Goal: Book appointment/travel/reservation

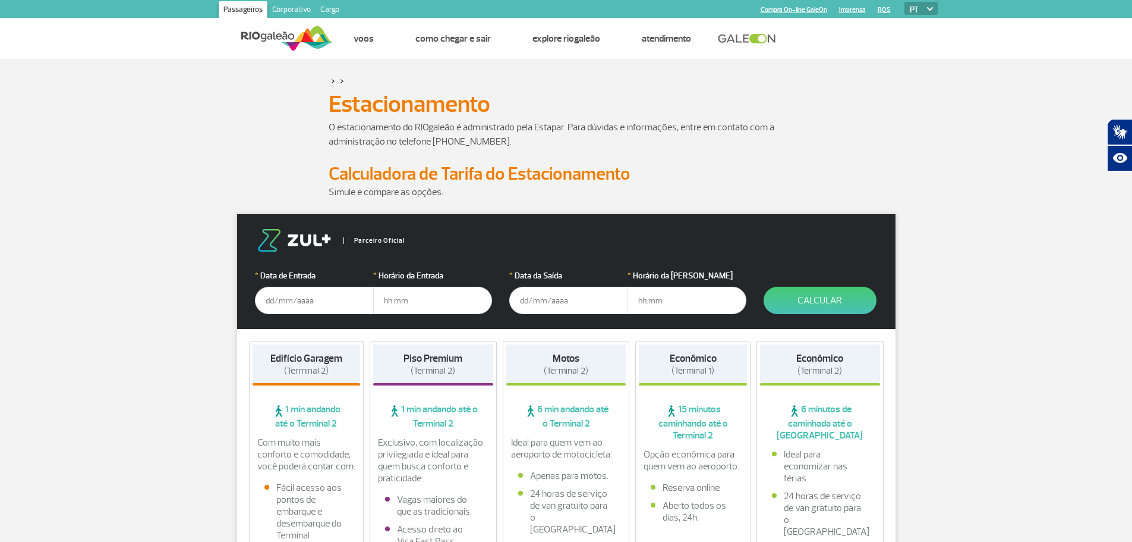
click at [263, 300] on input "text" at bounding box center [314, 300] width 119 height 27
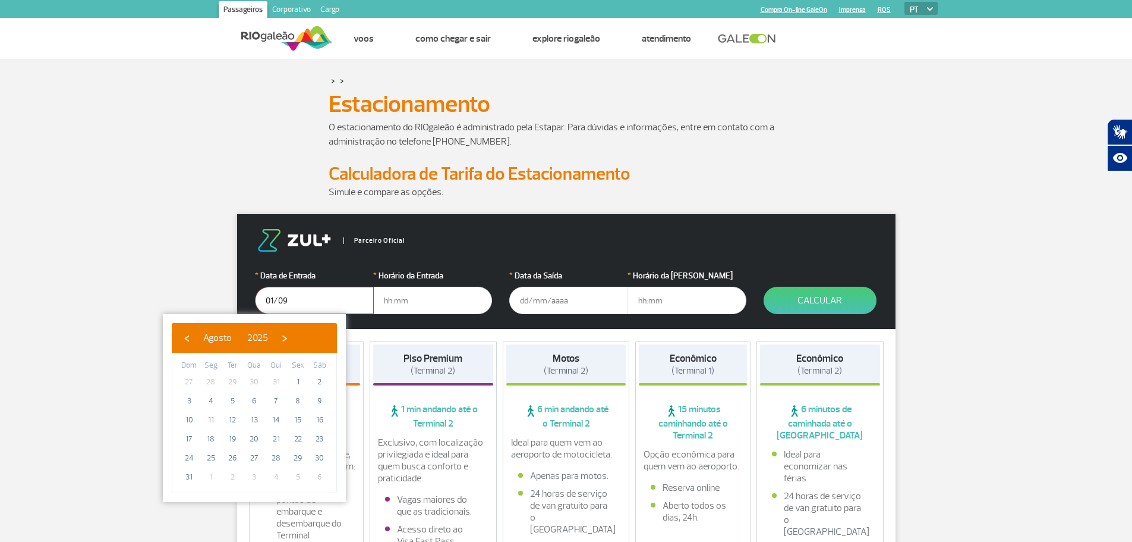
click at [317, 303] on input "01/09" at bounding box center [314, 300] width 119 height 27
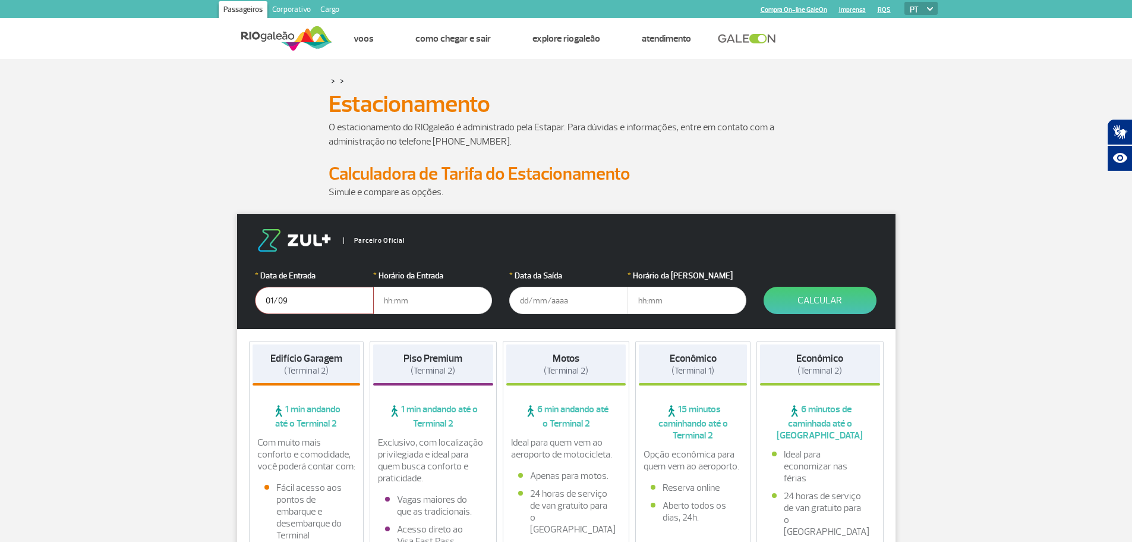
type input "[DATE]"
click at [420, 301] on input "text" at bounding box center [432, 300] width 119 height 27
type input "17:00"
click at [525, 301] on input "text" at bounding box center [568, 300] width 119 height 27
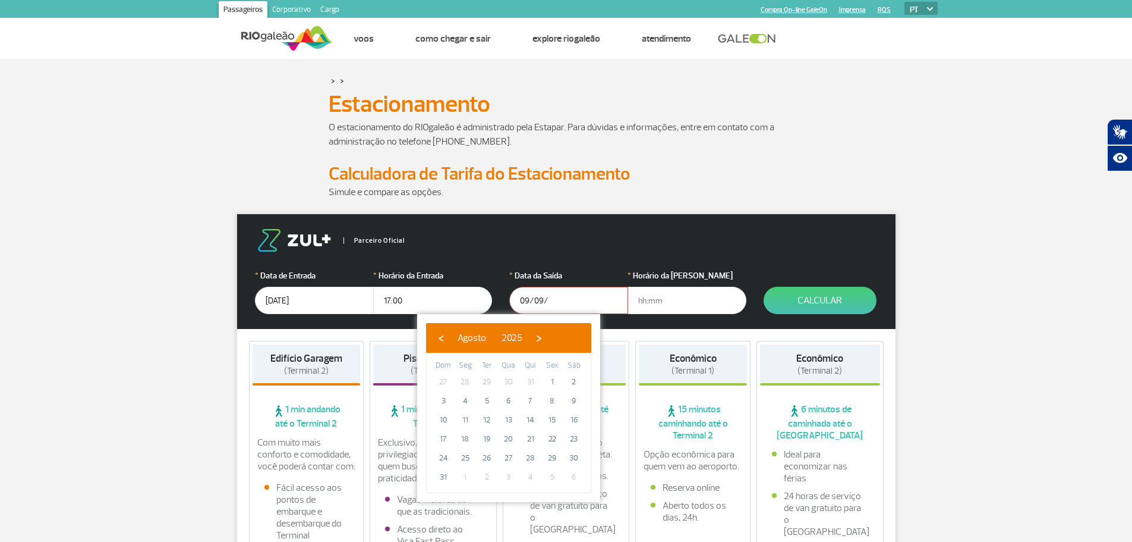
type input "[DATE]"
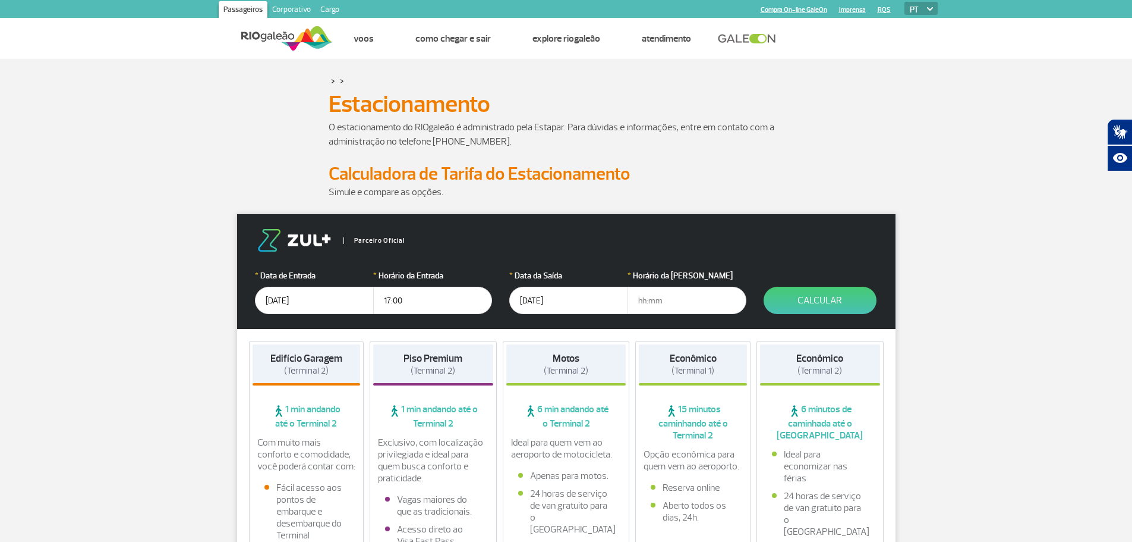
click at [681, 298] on input "text" at bounding box center [687, 300] width 119 height 27
type input "11:00"
click at [830, 295] on button "Calcular" at bounding box center [820, 300] width 113 height 27
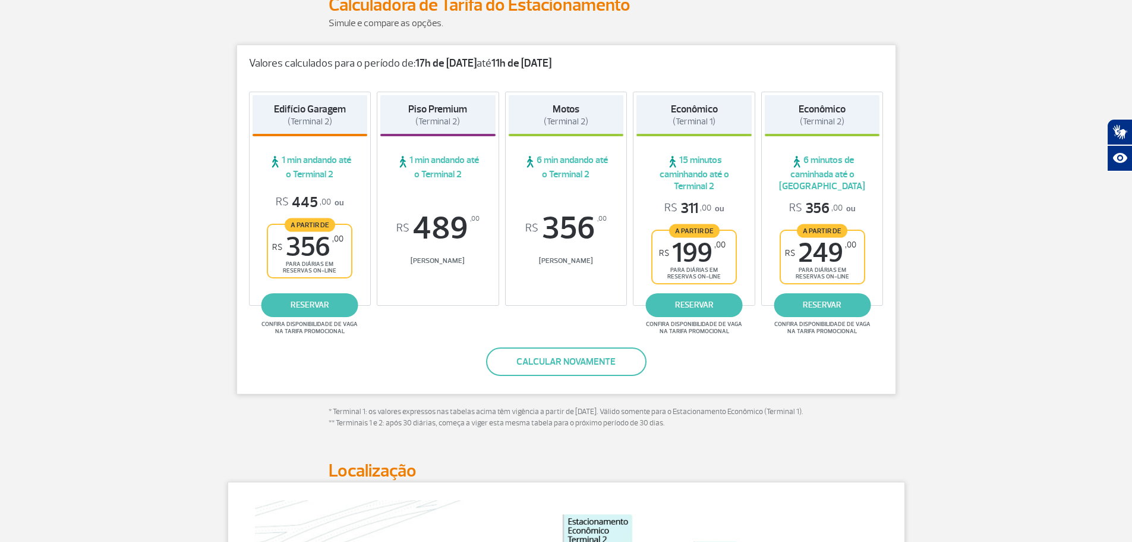
scroll to position [178, 0]
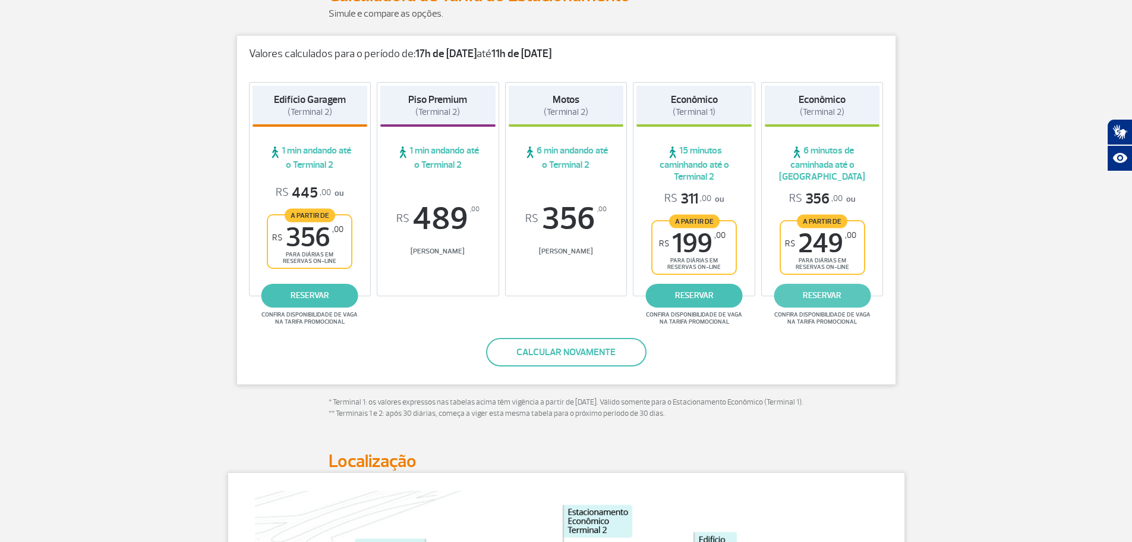
click at [818, 303] on link "reservar" at bounding box center [822, 296] width 97 height 24
